Goal: Task Accomplishment & Management: Use online tool/utility

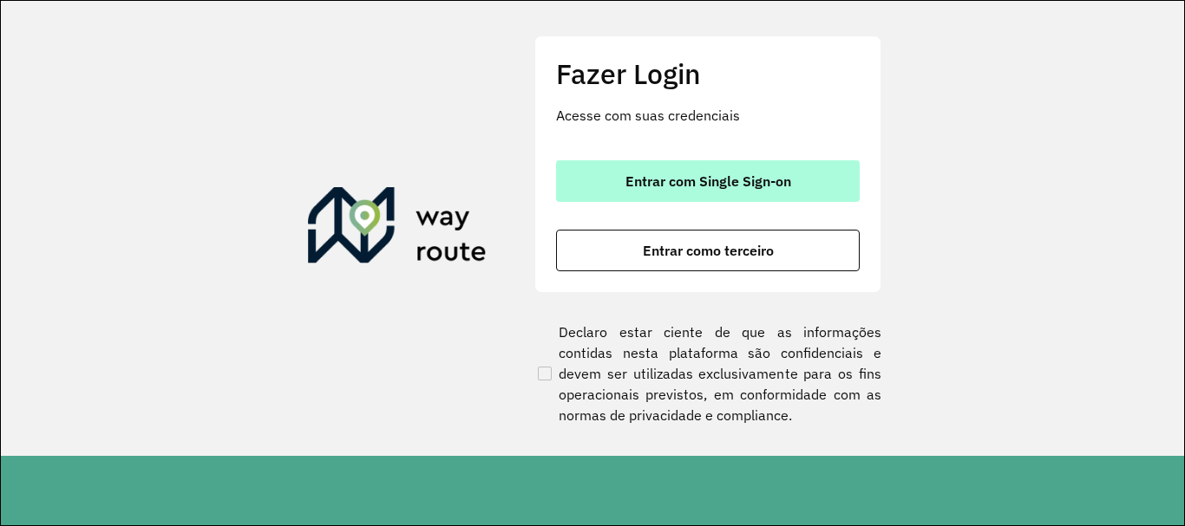
click at [627, 177] on span "Entrar com Single Sign-on" at bounding box center [708, 181] width 166 height 14
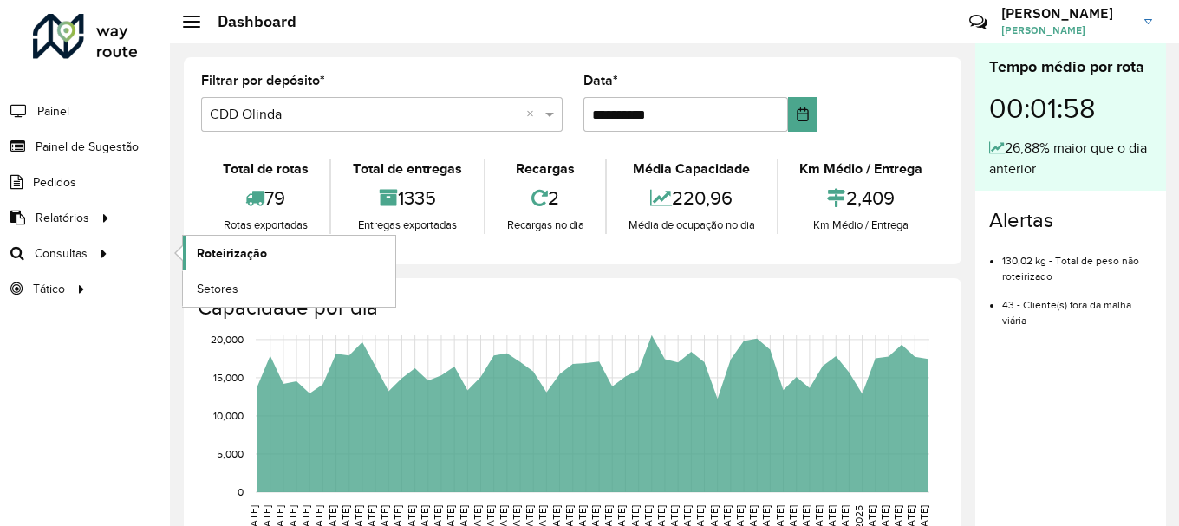
click at [225, 256] on span "Roteirização" at bounding box center [232, 254] width 70 height 18
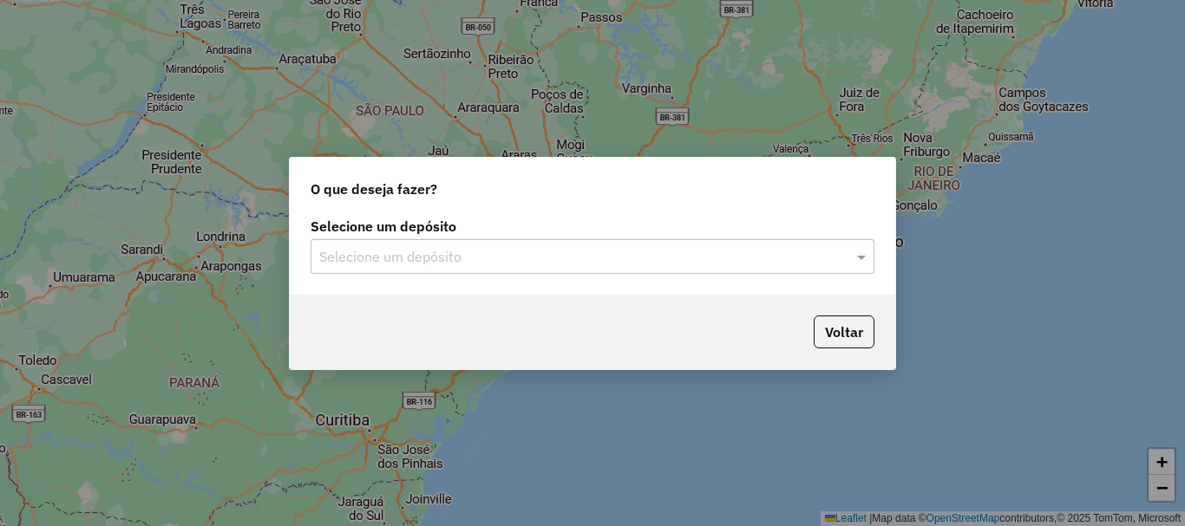
click at [457, 255] on input "text" at bounding box center [575, 257] width 512 height 21
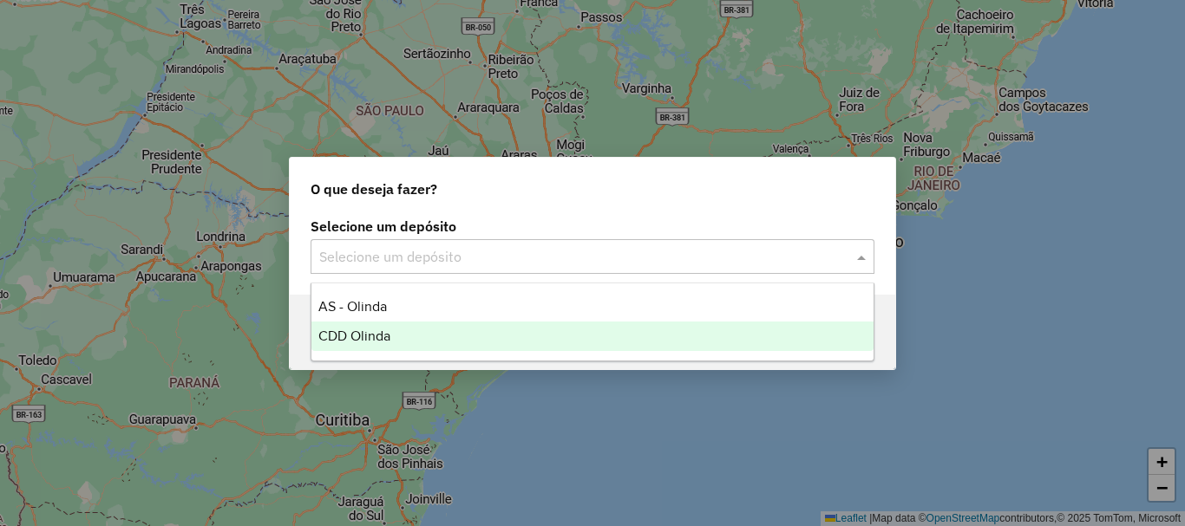
click at [414, 345] on div "CDD Olinda" at bounding box center [592, 336] width 562 height 29
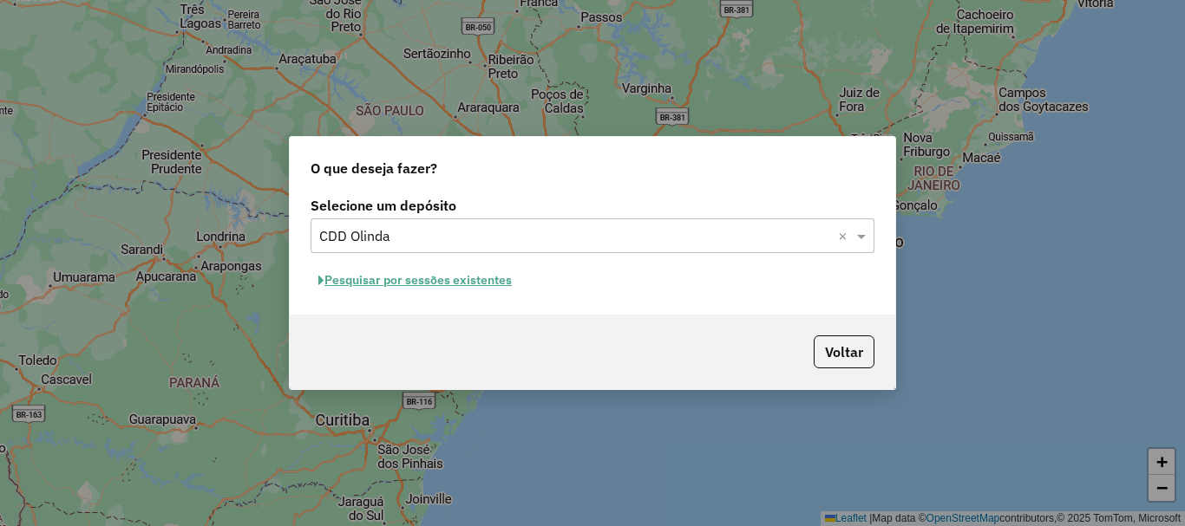
click at [477, 283] on button "Pesquisar por sessões existentes" at bounding box center [414, 280] width 209 height 27
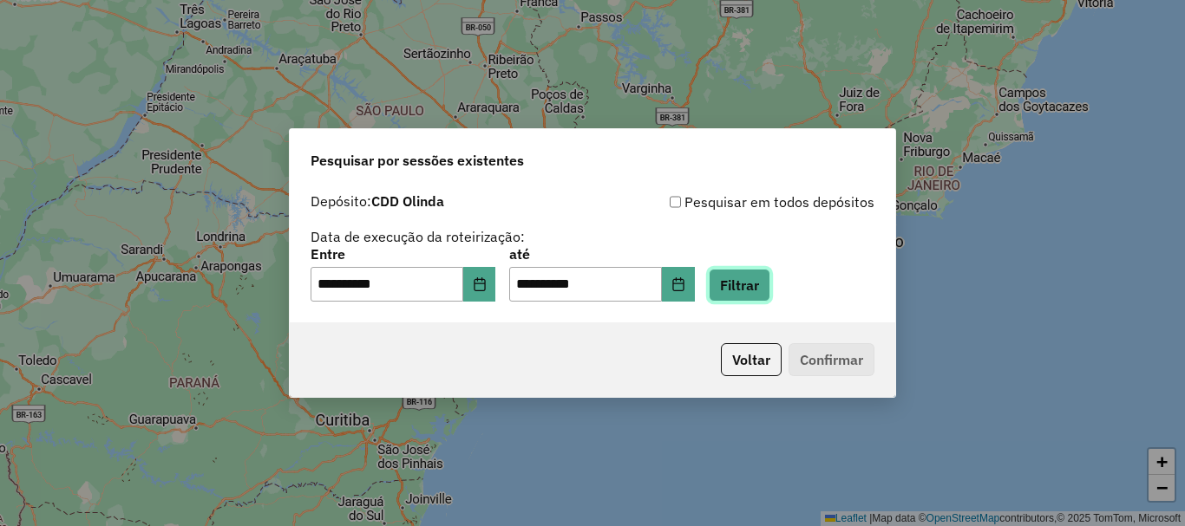
click at [770, 291] on button "Filtrar" at bounding box center [740, 285] width 62 height 33
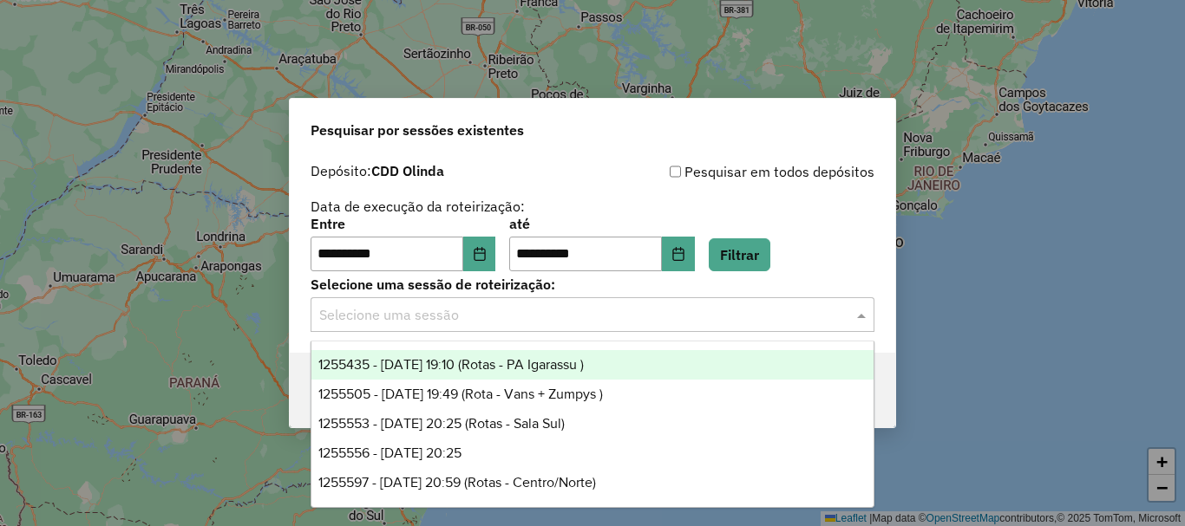
click at [503, 305] on input "text" at bounding box center [575, 315] width 512 height 21
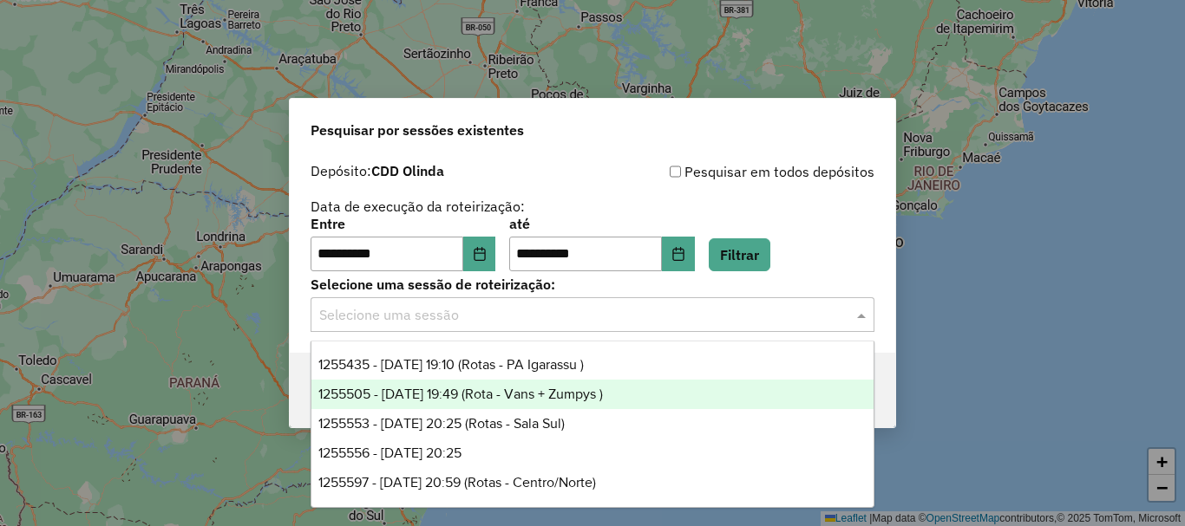
click at [532, 394] on span "1255505 - 29/08/2025 19:49 (Rota - Vans + Zumpys )" at bounding box center [460, 394] width 284 height 15
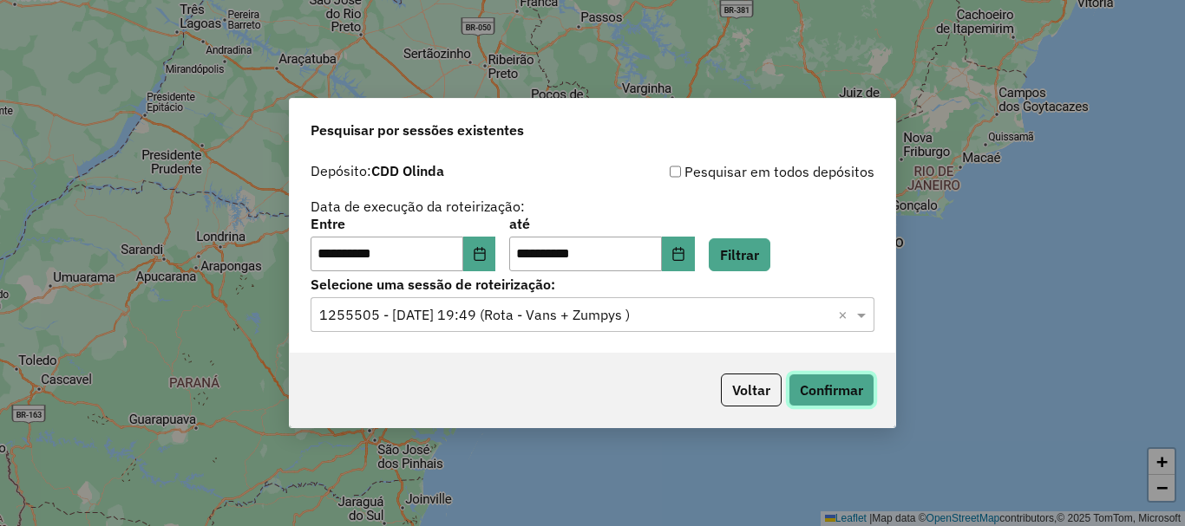
click at [839, 393] on button "Confirmar" at bounding box center [831, 390] width 86 height 33
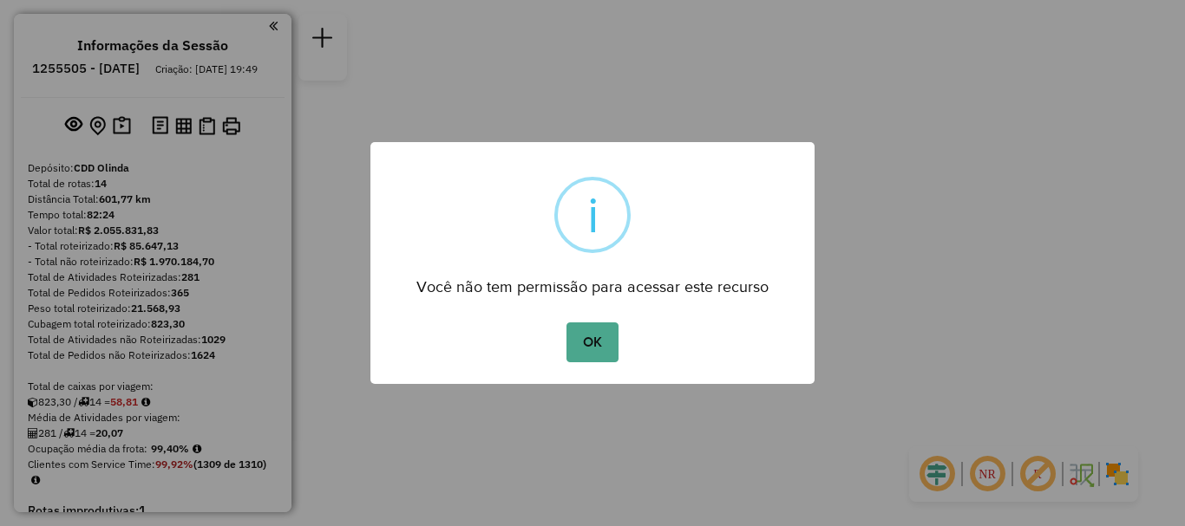
click at [591, 326] on button "OK" at bounding box center [591, 343] width 51 height 40
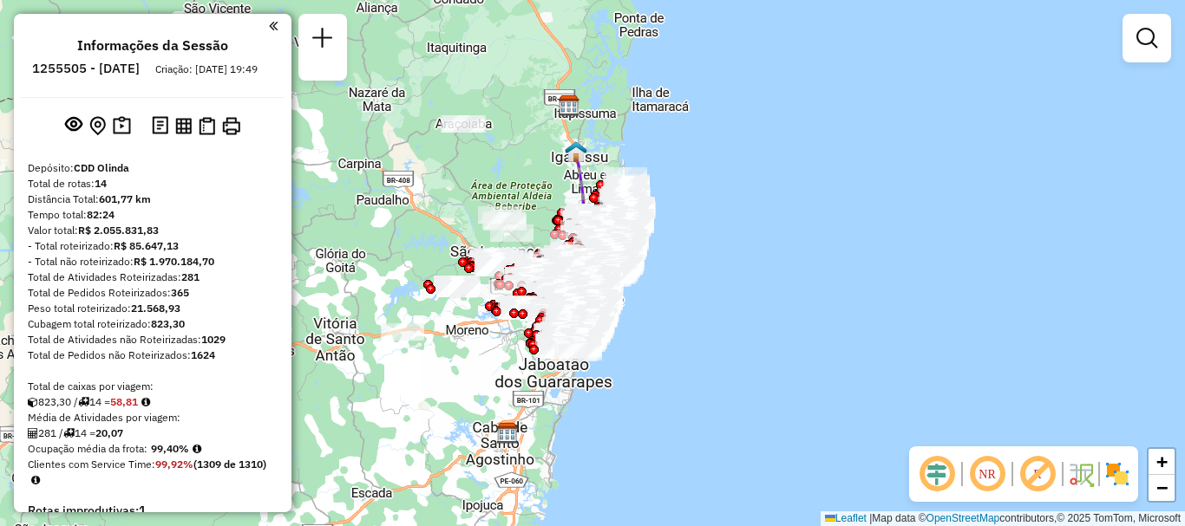
click at [1115, 473] on img at bounding box center [1117, 474] width 28 height 28
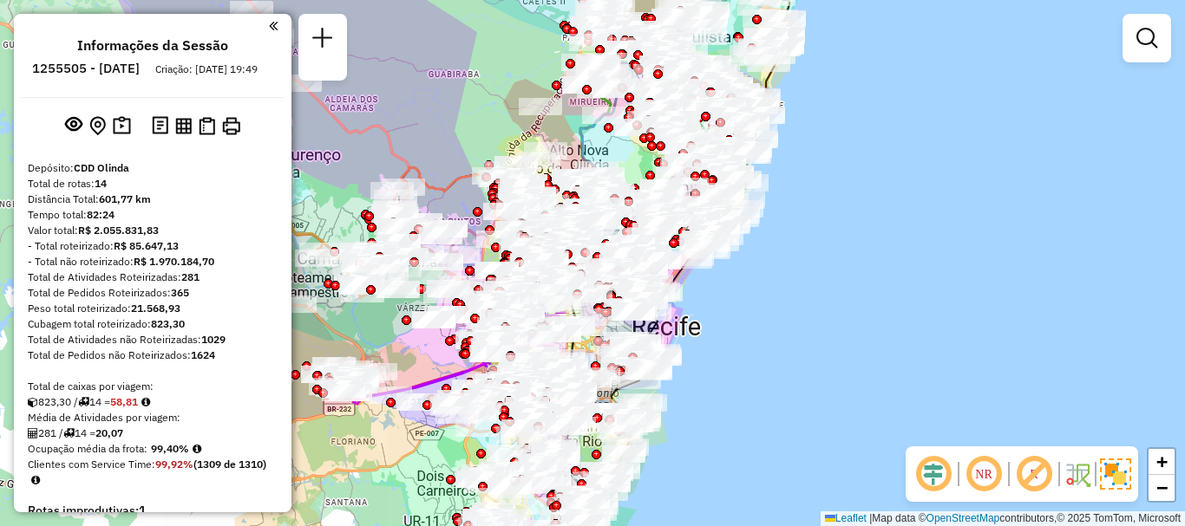
click at [978, 482] on em at bounding box center [984, 475] width 42 height 42
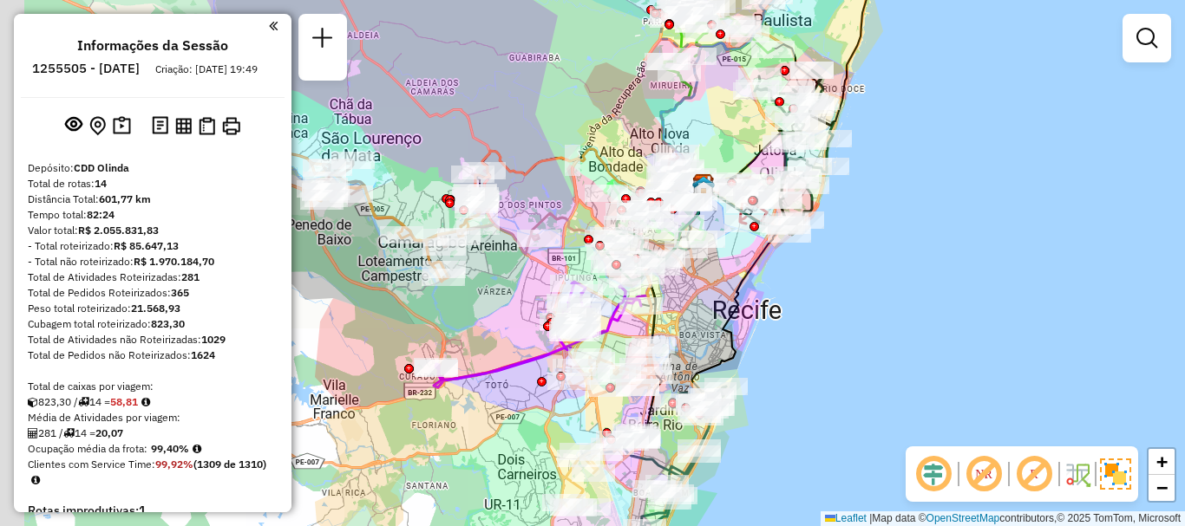
drag, startPoint x: 630, startPoint y: 338, endPoint x: 764, endPoint y: 322, distance: 134.6
click at [764, 322] on div "Janela de atendimento Grade de atendimento Capacidade Transportadoras Veículos …" at bounding box center [592, 263] width 1185 height 526
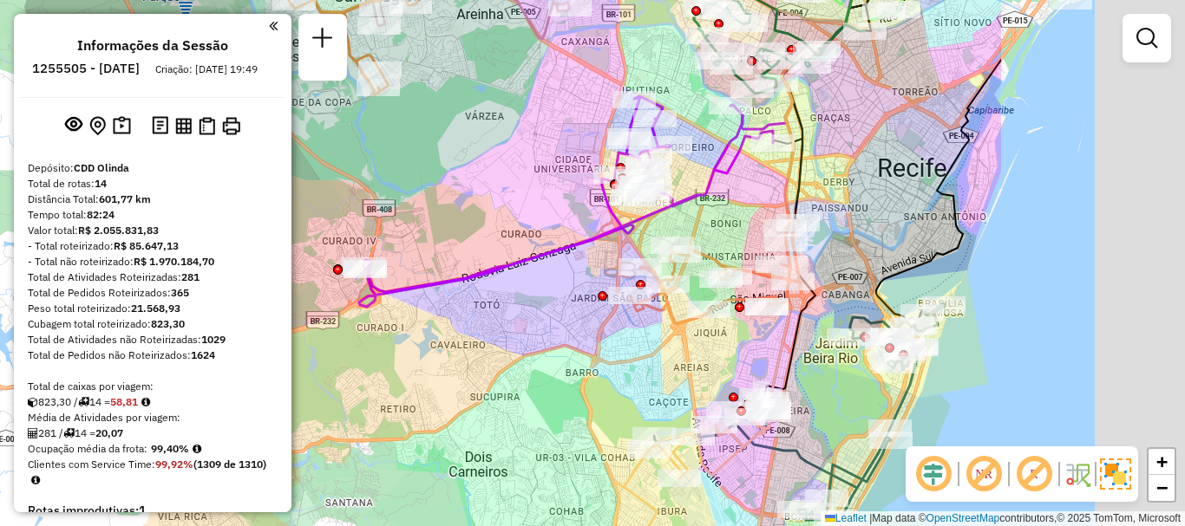
drag, startPoint x: 891, startPoint y: 197, endPoint x: 589, endPoint y: 219, distance: 302.6
click at [589, 219] on div "Janela de atendimento Grade de atendimento Capacidade Transportadoras Veículos …" at bounding box center [592, 263] width 1185 height 526
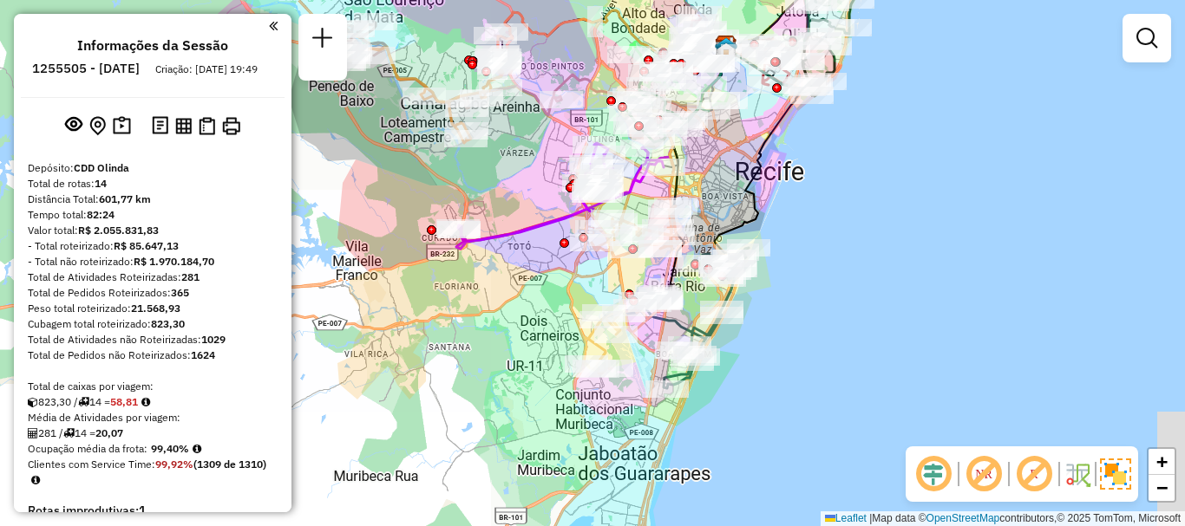
drag, startPoint x: 794, startPoint y: 231, endPoint x: 717, endPoint y: 139, distance: 120.0
click at [717, 139] on div "Janela de atendimento Grade de atendimento Capacidade Transportadoras Veículos …" at bounding box center [592, 263] width 1185 height 526
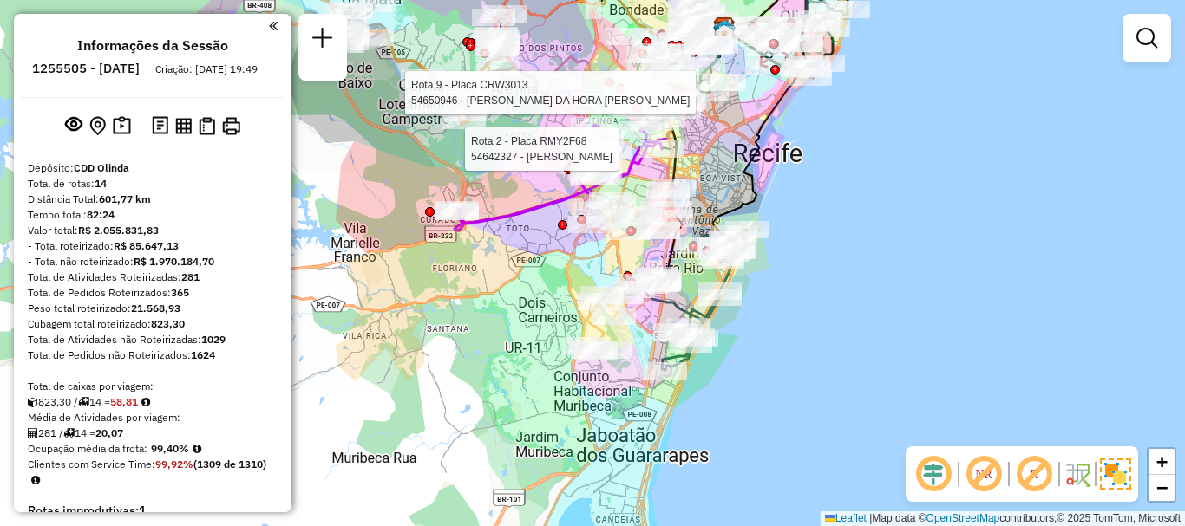
select select "**********"
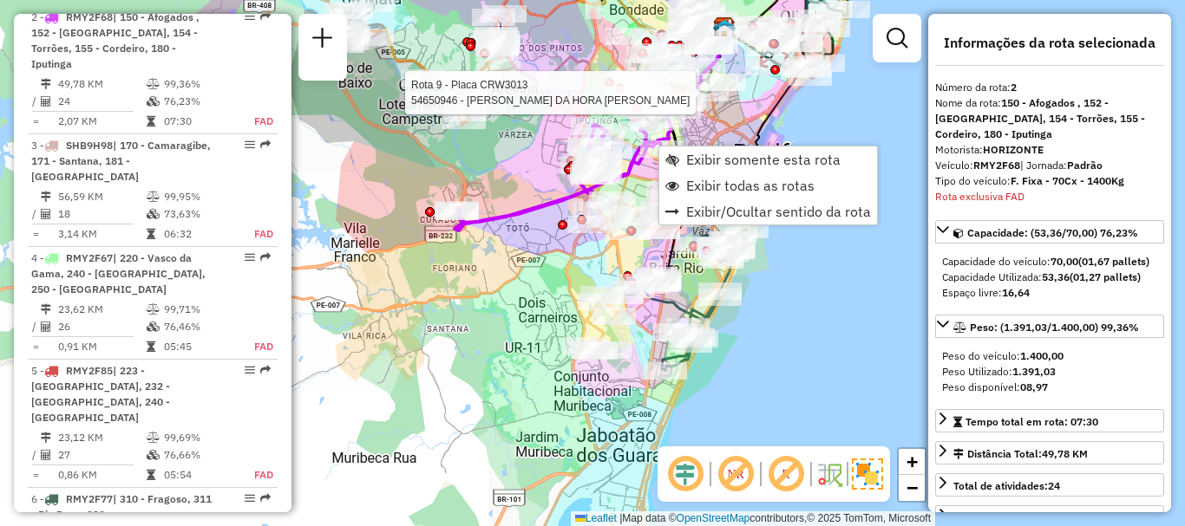
scroll to position [807, 0]
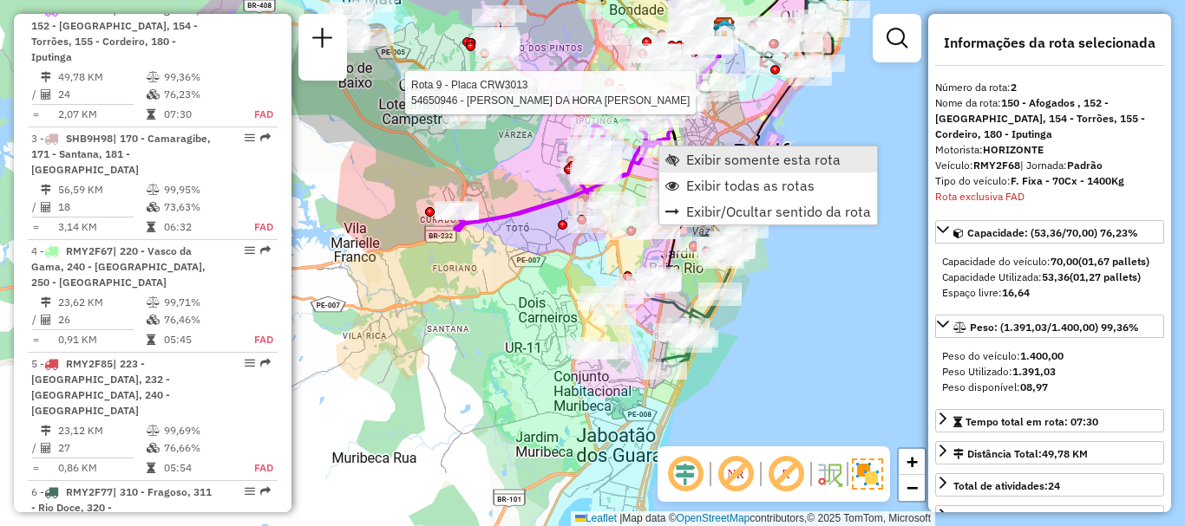
click at [685, 162] on link "Exibir somente esta rota" at bounding box center [768, 160] width 218 height 26
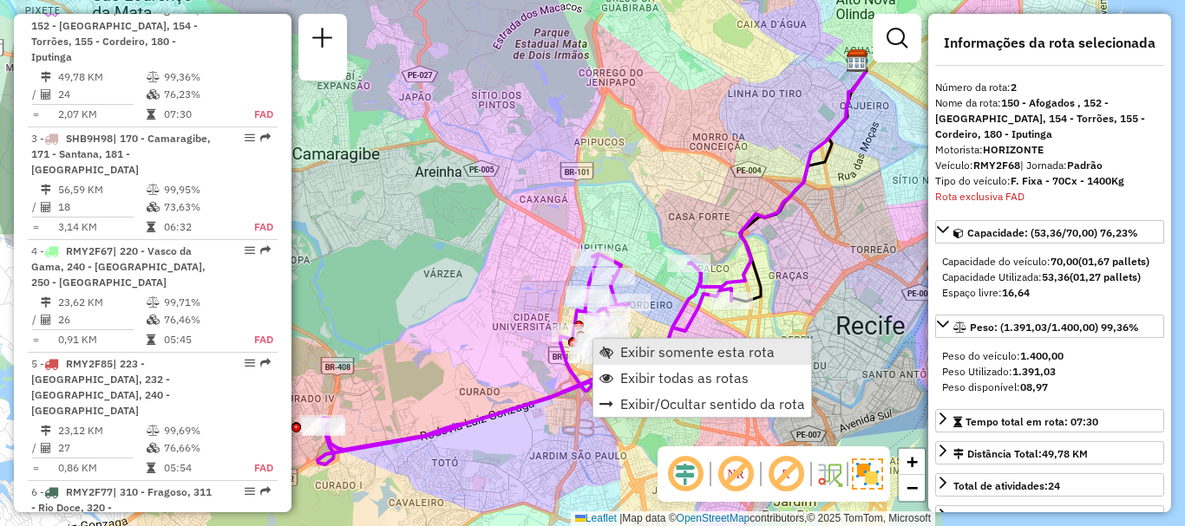
scroll to position [808, 0]
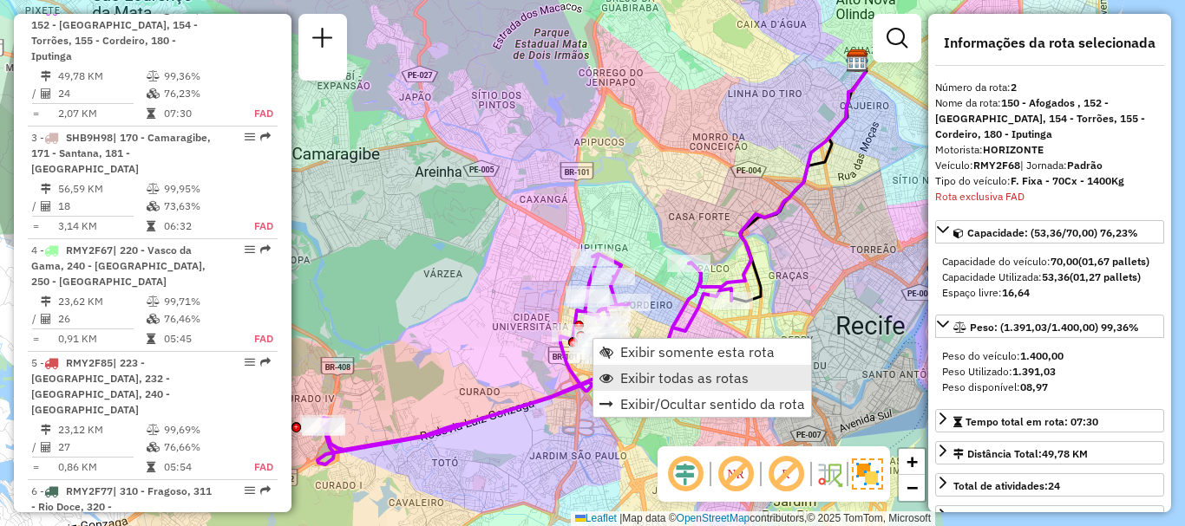
click at [612, 373] on span "Exibir todas as rotas" at bounding box center [606, 378] width 14 height 14
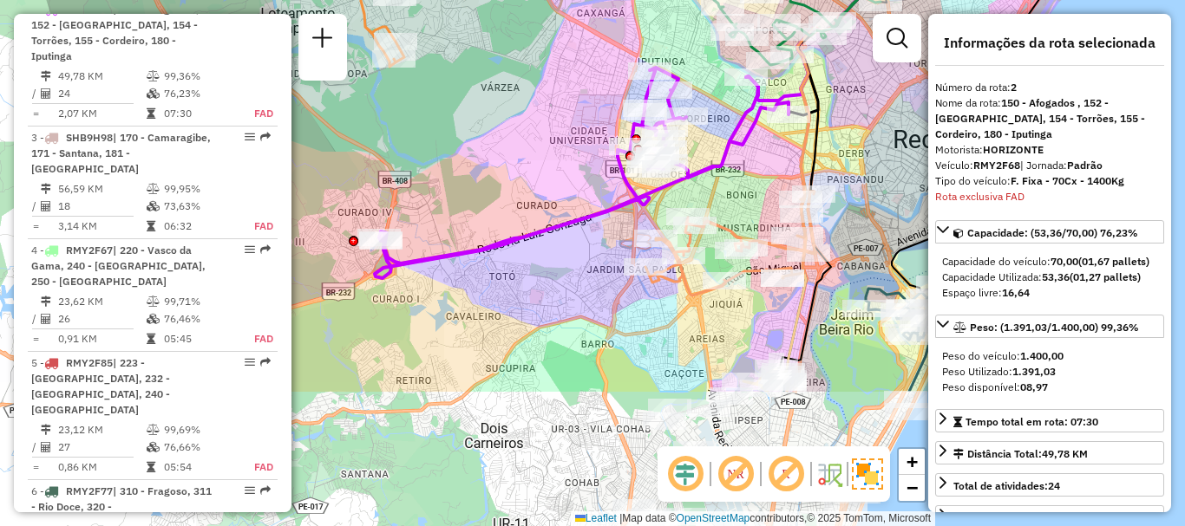
drag, startPoint x: 496, startPoint y: 378, endPoint x: 553, endPoint y: 192, distance: 195.0
click at [553, 192] on div "Janela de atendimento Grade de atendimento Capacidade Transportadoras Veículos …" at bounding box center [592, 263] width 1185 height 526
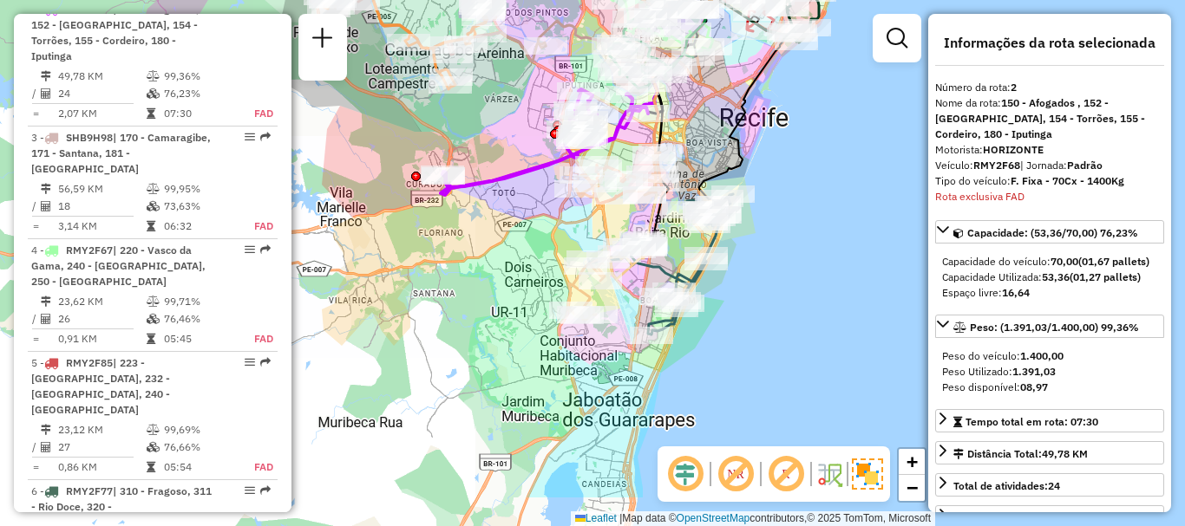
drag, startPoint x: 578, startPoint y: 206, endPoint x: 513, endPoint y: 126, distance: 104.2
click at [513, 126] on div "Janela de atendimento Grade de atendimento Capacidade Transportadoras Veículos …" at bounding box center [592, 263] width 1185 height 526
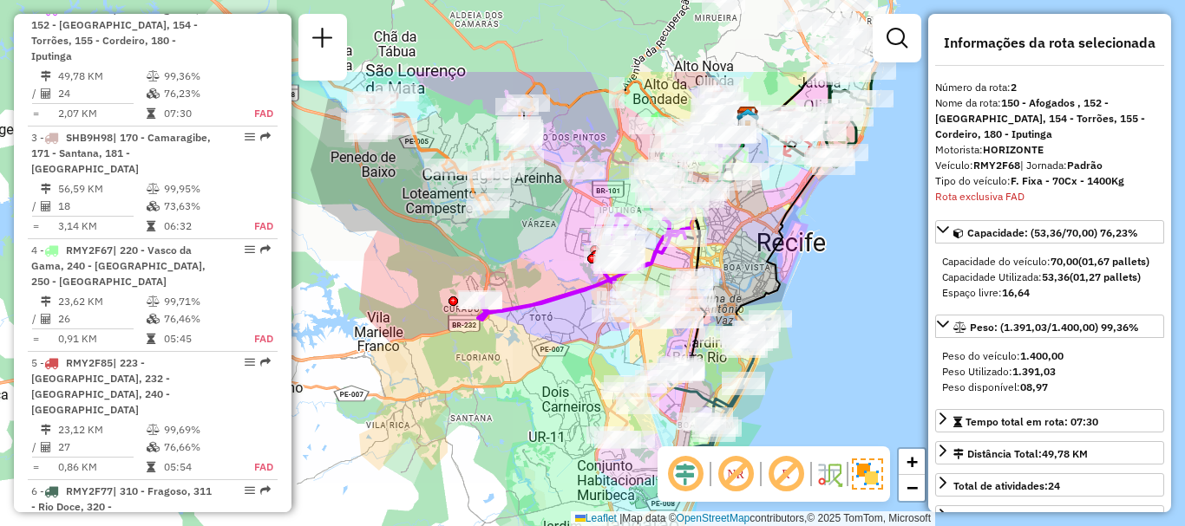
drag, startPoint x: 514, startPoint y: 160, endPoint x: 570, endPoint y: 350, distance: 198.7
click at [570, 350] on div "Janela de atendimento Grade de atendimento Capacidade Transportadoras Veículos …" at bounding box center [592, 263] width 1185 height 526
